Goal: Information Seeking & Learning: Find specific fact

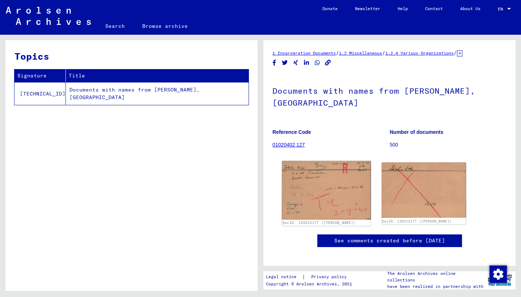
click at [338, 181] on img at bounding box center [326, 190] width 89 height 59
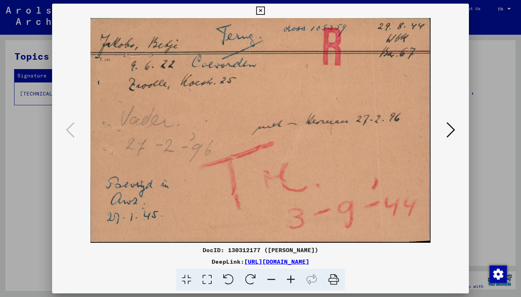
click at [450, 130] on icon at bounding box center [451, 129] width 9 height 17
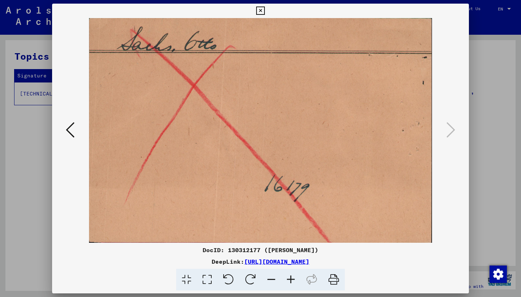
click at [265, 13] on icon at bounding box center [260, 11] width 8 height 9
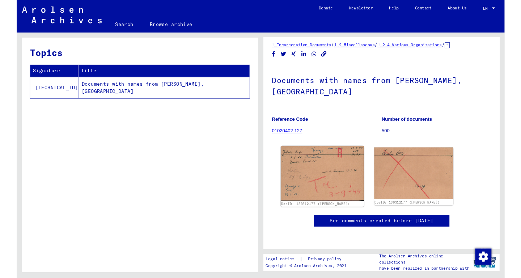
scroll to position [33, 0]
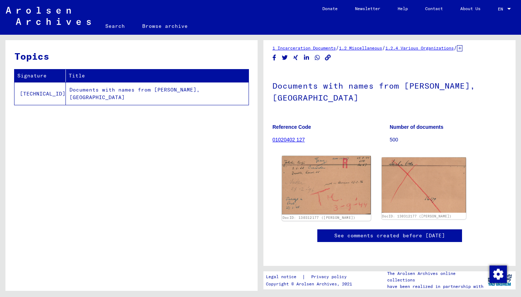
click at [323, 156] on img at bounding box center [326, 185] width 89 height 59
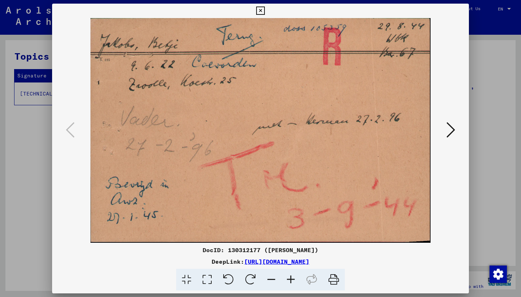
click at [270, 251] on div "DocID: 130312177 ([PERSON_NAME])" at bounding box center [260, 250] width 417 height 9
click at [252, 250] on div "DocID: 130312177 ([PERSON_NAME])" at bounding box center [260, 250] width 417 height 9
copy div "130312177"
